Goal: Check status: Check status

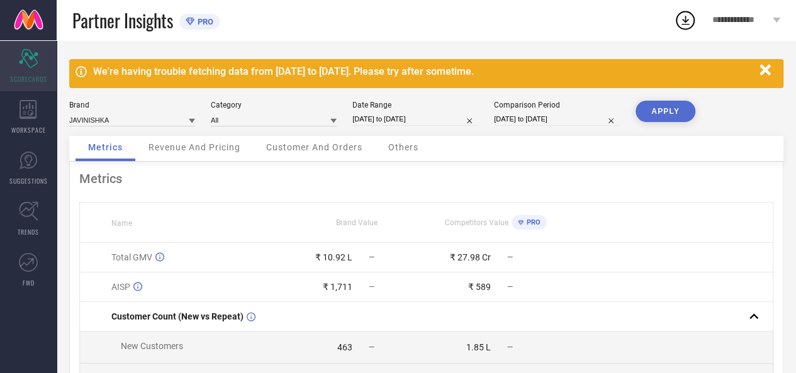
click at [19, 57] on icon "Scorecard" at bounding box center [29, 58] width 20 height 19
select select "7"
select select "2025"
select select "8"
select select "2025"
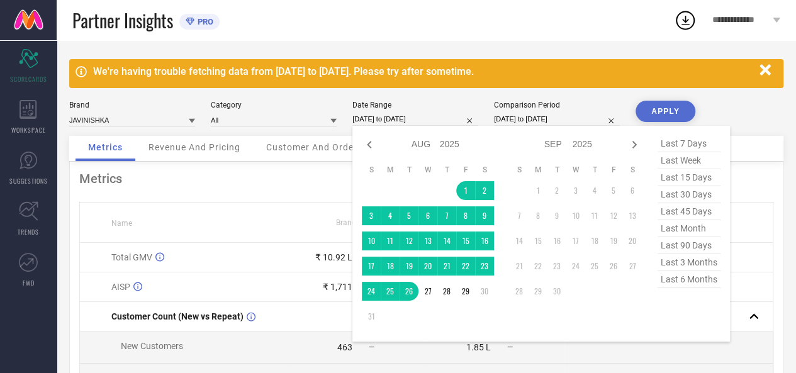
click at [396, 120] on input "[DATE] to [DATE]" at bounding box center [415, 119] width 126 height 13
click at [676, 227] on span "last month" at bounding box center [689, 228] width 63 height 17
type input "[DATE] to [DATE]"
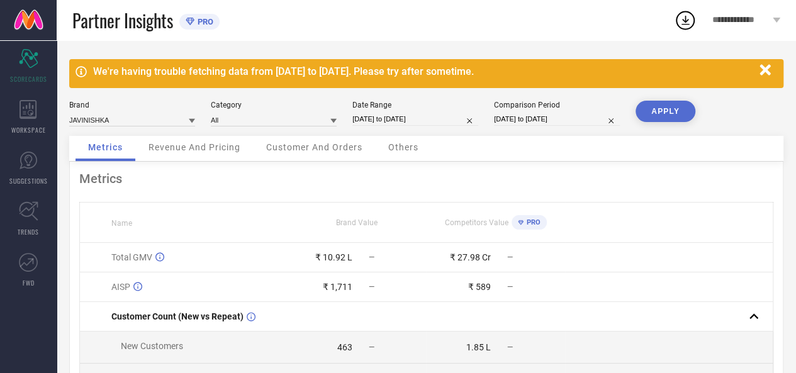
select select "7"
select select "2025"
select select "8"
select select "2025"
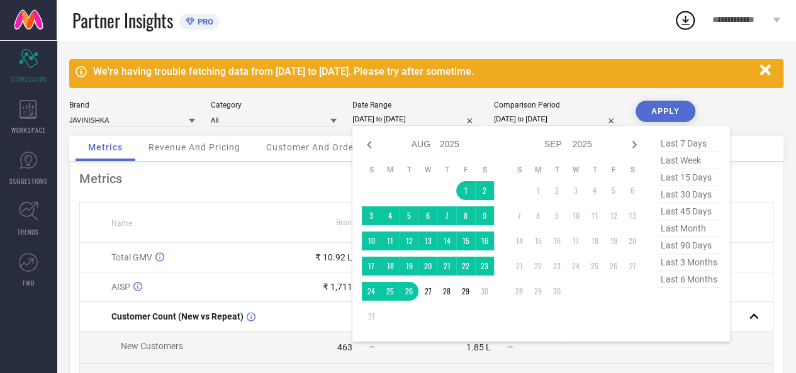
click at [372, 115] on input "[DATE] to [DATE]" at bounding box center [415, 119] width 126 height 13
click at [677, 229] on span "last month" at bounding box center [689, 228] width 63 height 17
type input "[DATE] to [DATE]"
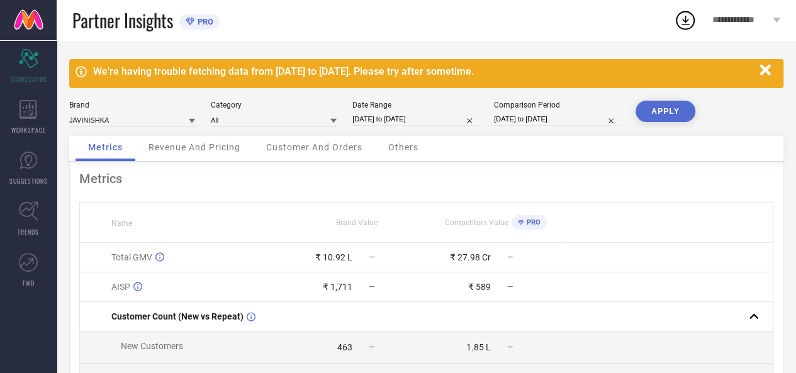
click at [437, 121] on input "[DATE] to [DATE]" at bounding box center [415, 119] width 126 height 13
select select "7"
select select "2025"
select select "8"
select select "2025"
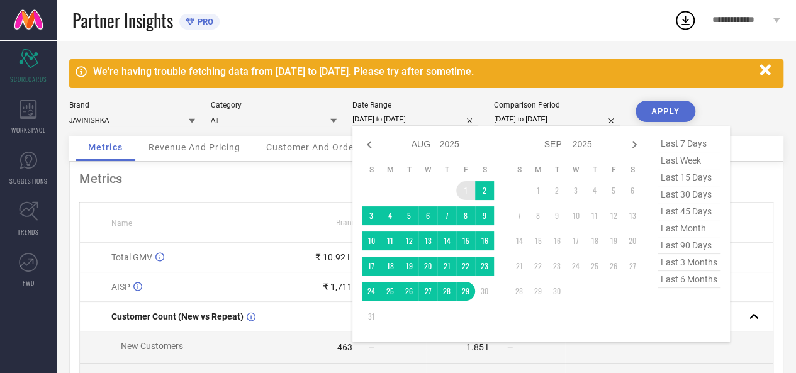
type input "After [DATE]"
click at [464, 192] on td "1" at bounding box center [465, 190] width 19 height 19
